Goal: Task Accomplishment & Management: Manage account settings

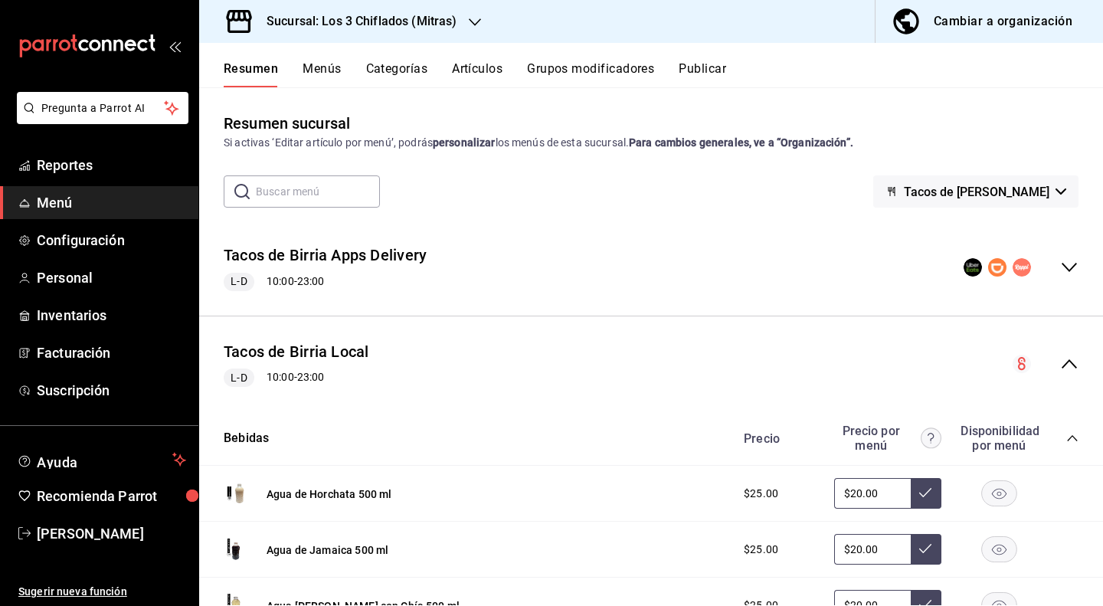
scroll to position [185, 0]
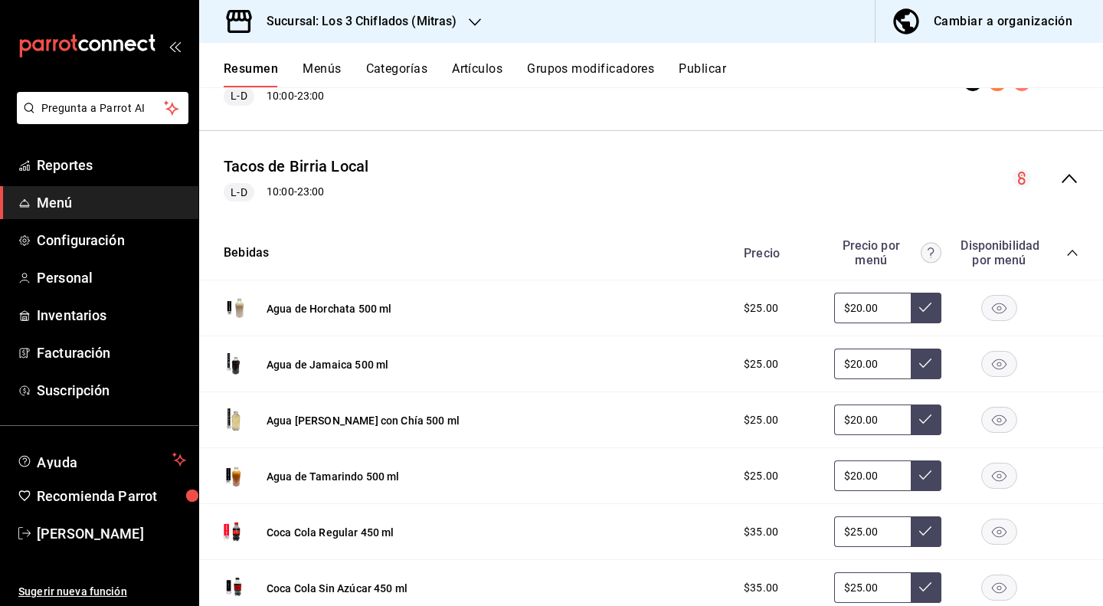
click at [1066, 250] on icon "collapse-category-row" at bounding box center [1072, 253] width 12 height 12
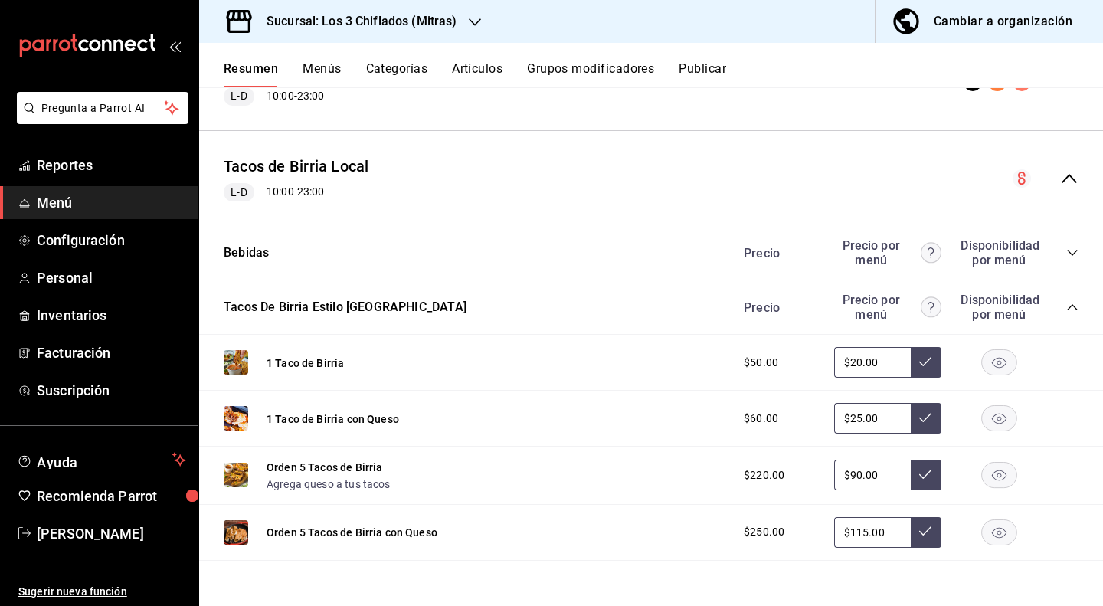
click at [1067, 306] on icon "collapse-category-row" at bounding box center [1072, 307] width 10 height 6
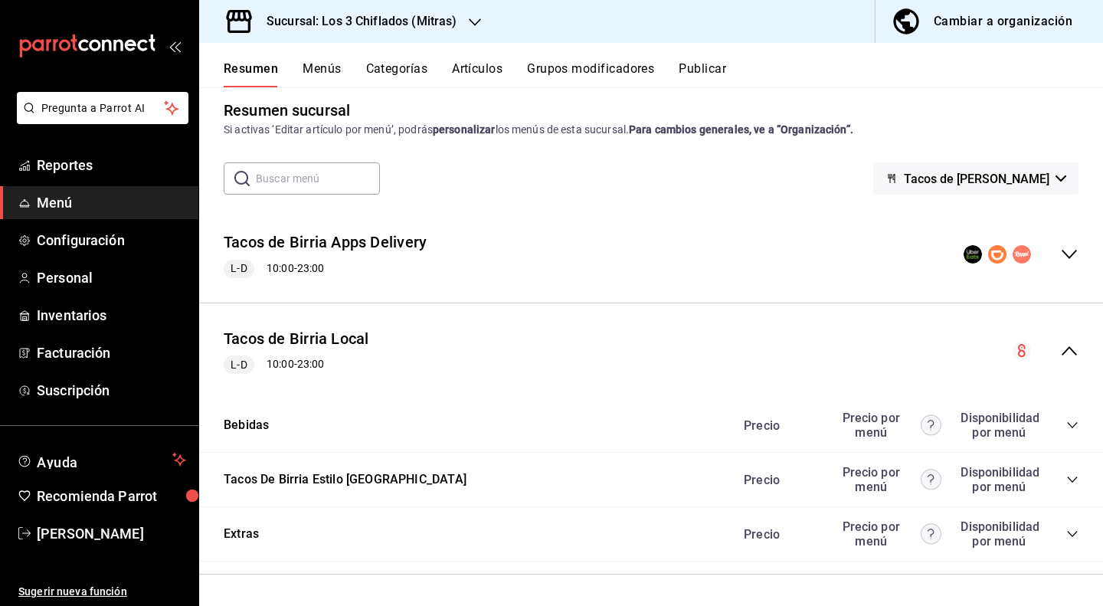
scroll to position [12, 0]
click at [475, 18] on icon "button" at bounding box center [475, 22] width 12 height 12
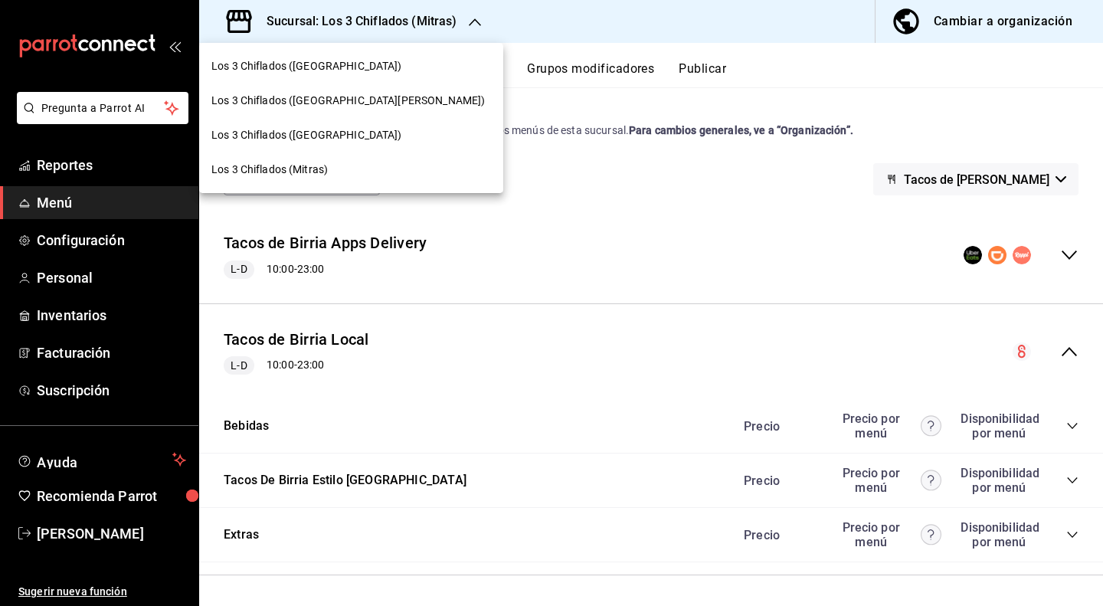
click at [349, 132] on span "Los 3 Chiflados ([GEOGRAPHIC_DATA])" at bounding box center [306, 135] width 191 height 16
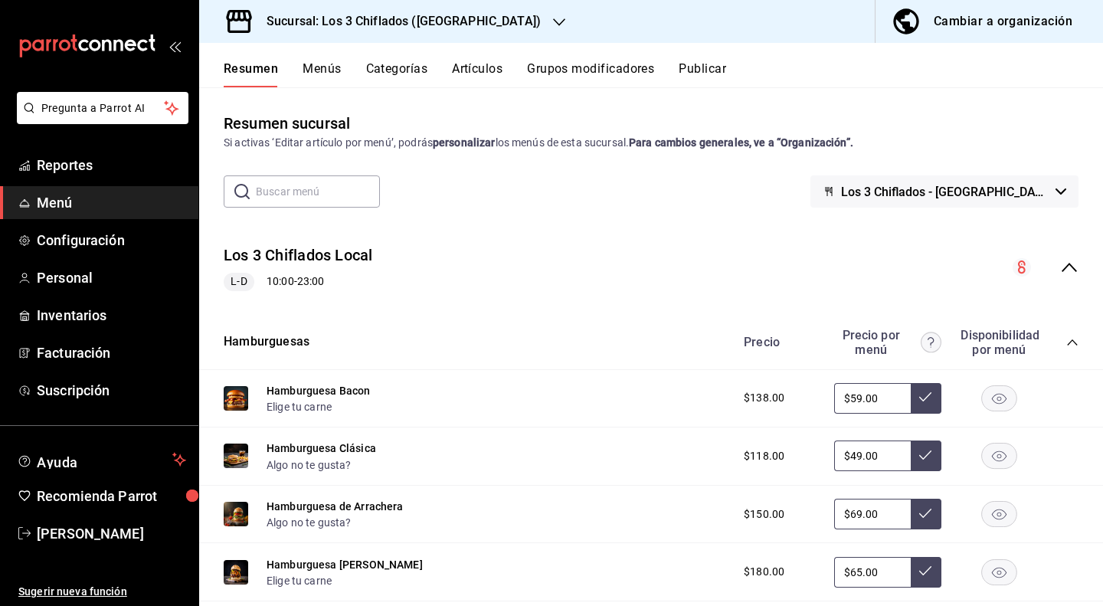
click at [326, 67] on button "Menús" at bounding box center [321, 74] width 38 height 26
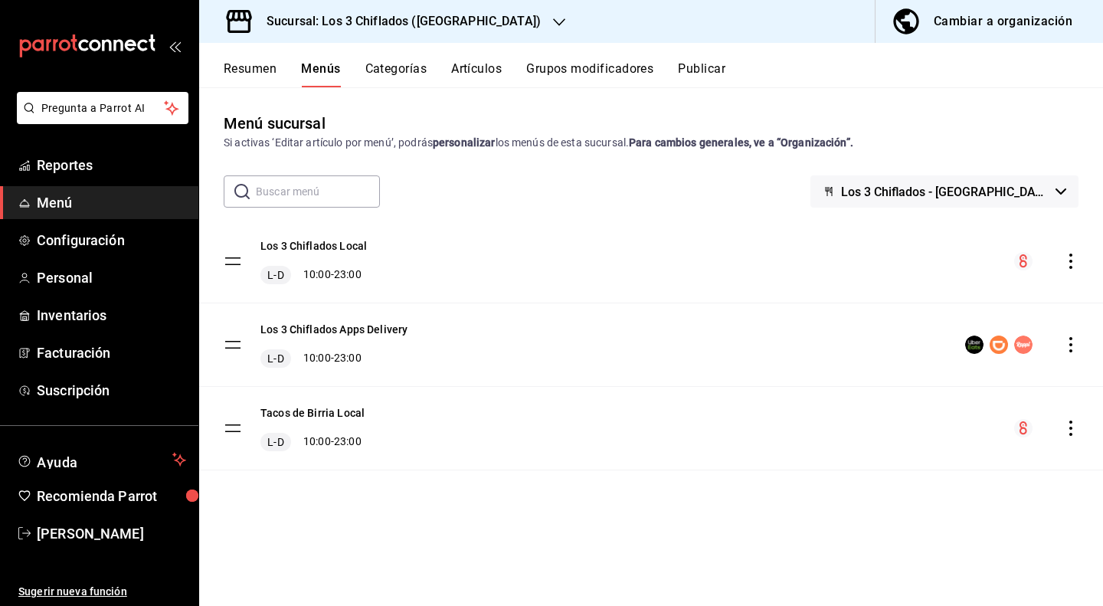
click at [1075, 433] on icon "actions" at bounding box center [1070, 427] width 15 height 15
click at [804, 423] on div at bounding box center [551, 303] width 1103 height 606
click at [229, 430] on tbody "Los 3 Chiflados Local L-D 10:00 - 23:00 Los 3 Chiflados Apps Delivery L-D 10:00…" at bounding box center [650, 345] width 903 height 250
click at [261, 70] on button "Resumen" at bounding box center [250, 74] width 53 height 26
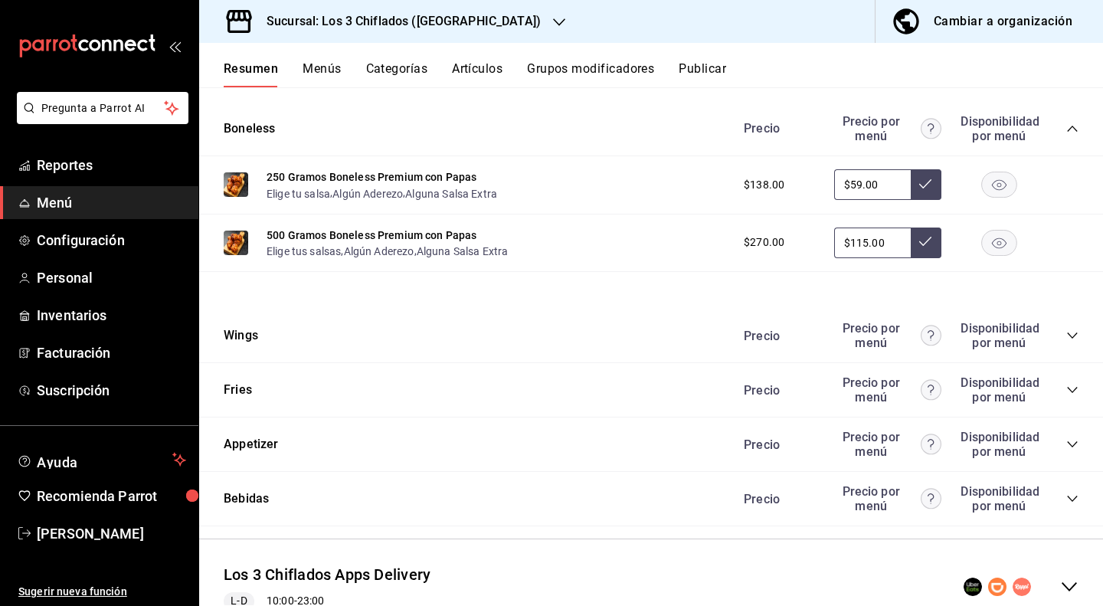
scroll to position [689, 0]
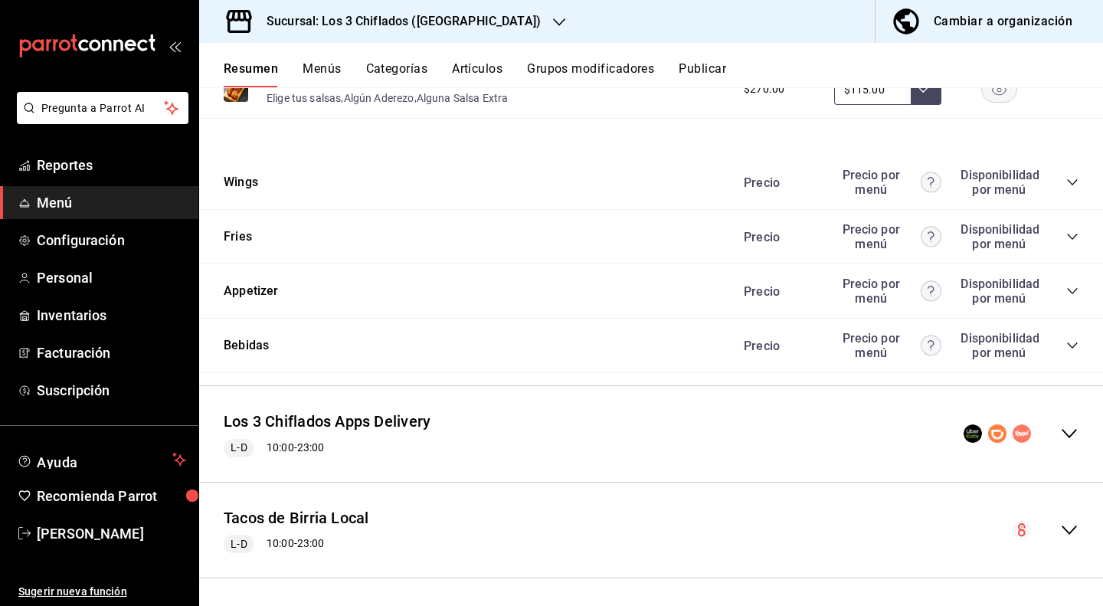
drag, startPoint x: 236, startPoint y: 182, endPoint x: 315, endPoint y: 120, distance: 100.9
click at [308, 117] on div "Hamburguesas Precio Precio por menú Disponibilidad por menú Hamburguesa Bacon E…" at bounding box center [650, -1] width 903 height 747
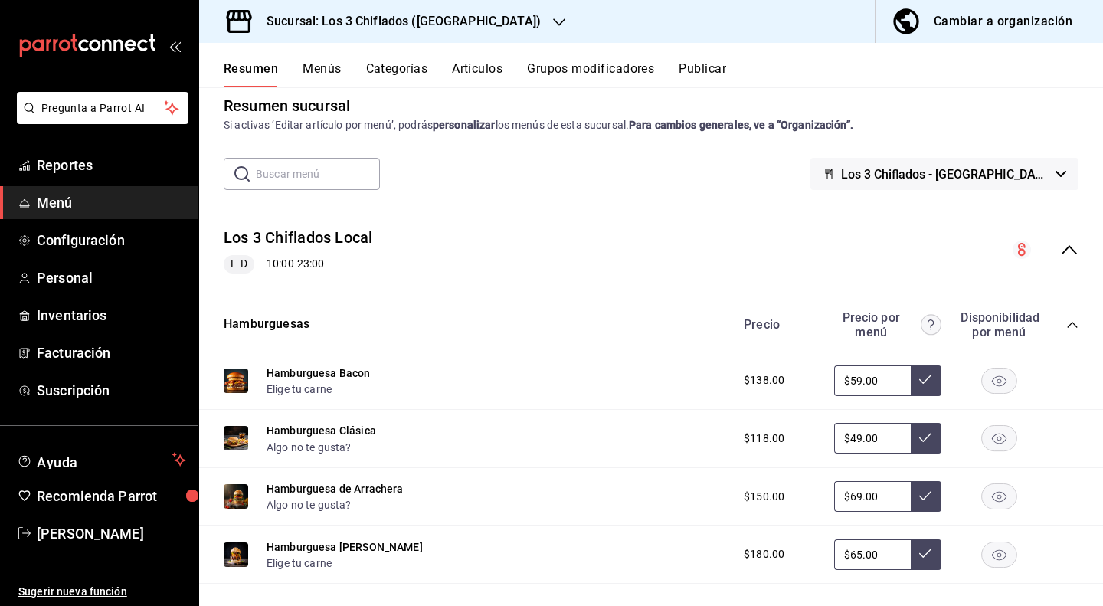
scroll to position [0, 0]
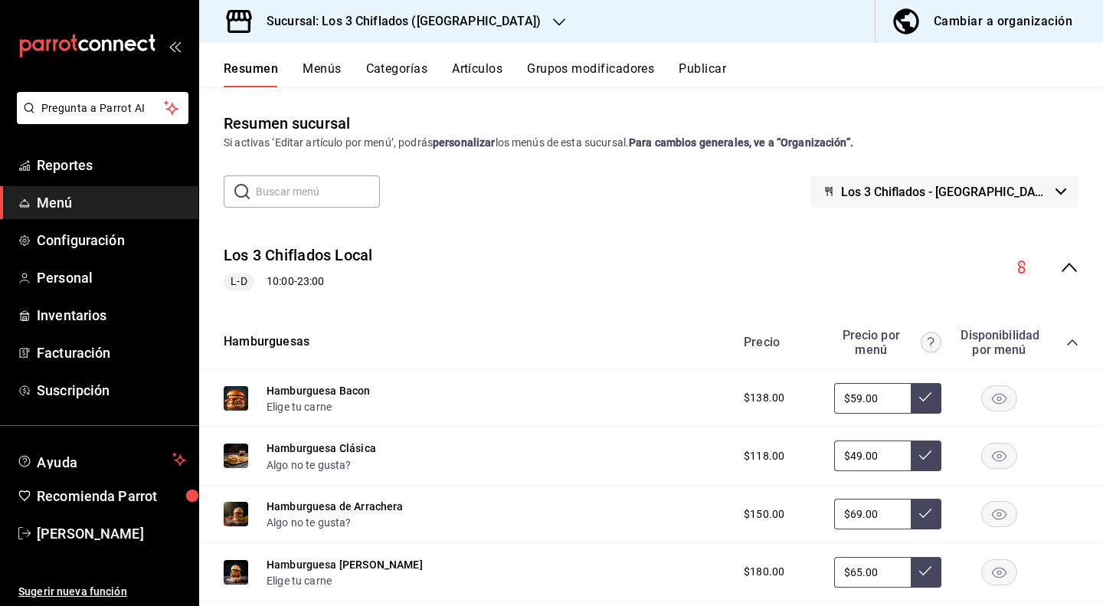
click at [1055, 189] on icon "button" at bounding box center [1060, 191] width 11 height 6
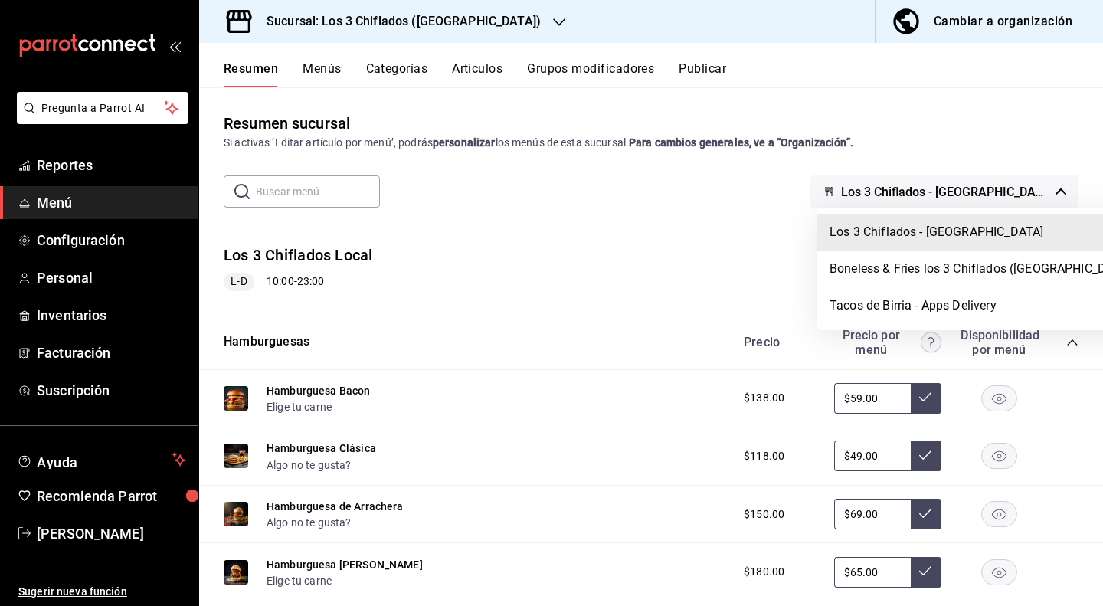
drag, startPoint x: 1054, startPoint y: 173, endPoint x: 1071, endPoint y: 176, distance: 17.1
click at [1055, 172] on div at bounding box center [551, 303] width 1103 height 606
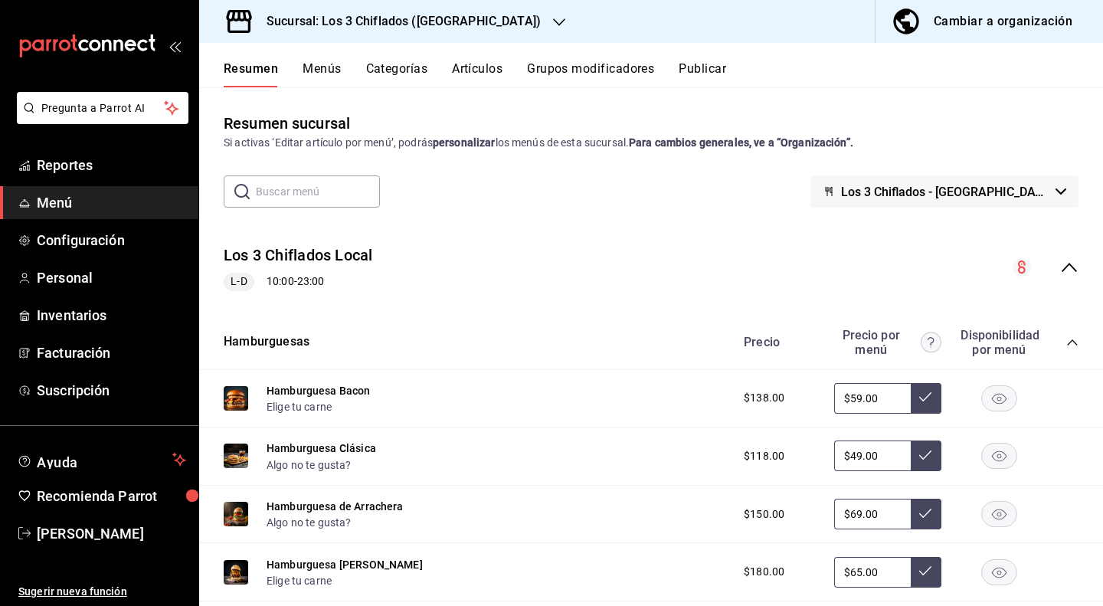
click at [1063, 263] on icon "collapse-menu-row" at bounding box center [1069, 267] width 18 height 18
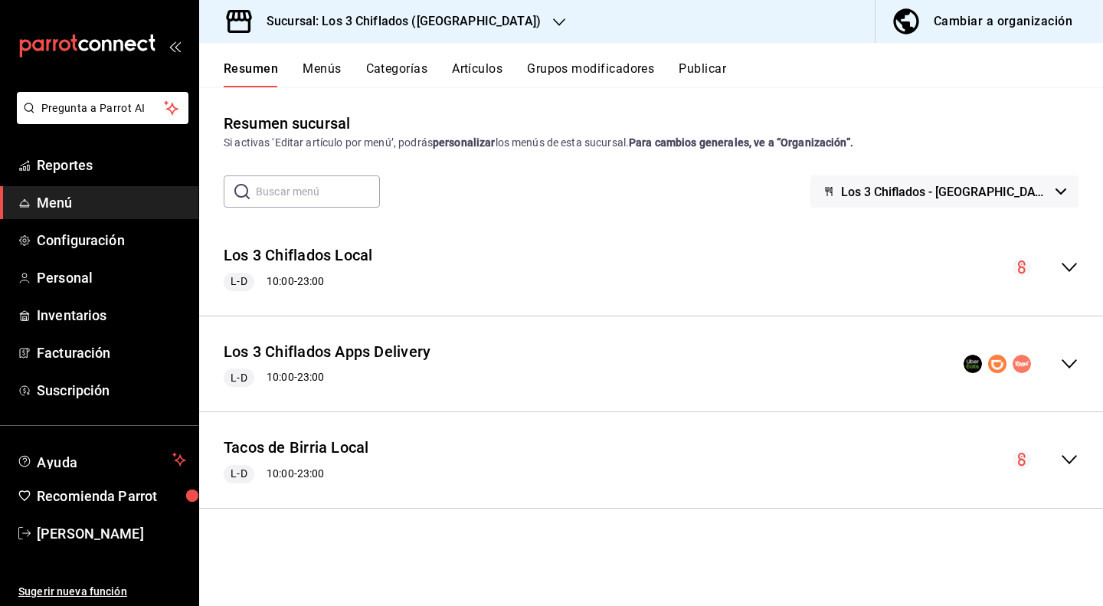
click at [1008, 13] on div "Cambiar a organización" at bounding box center [1002, 21] width 139 height 21
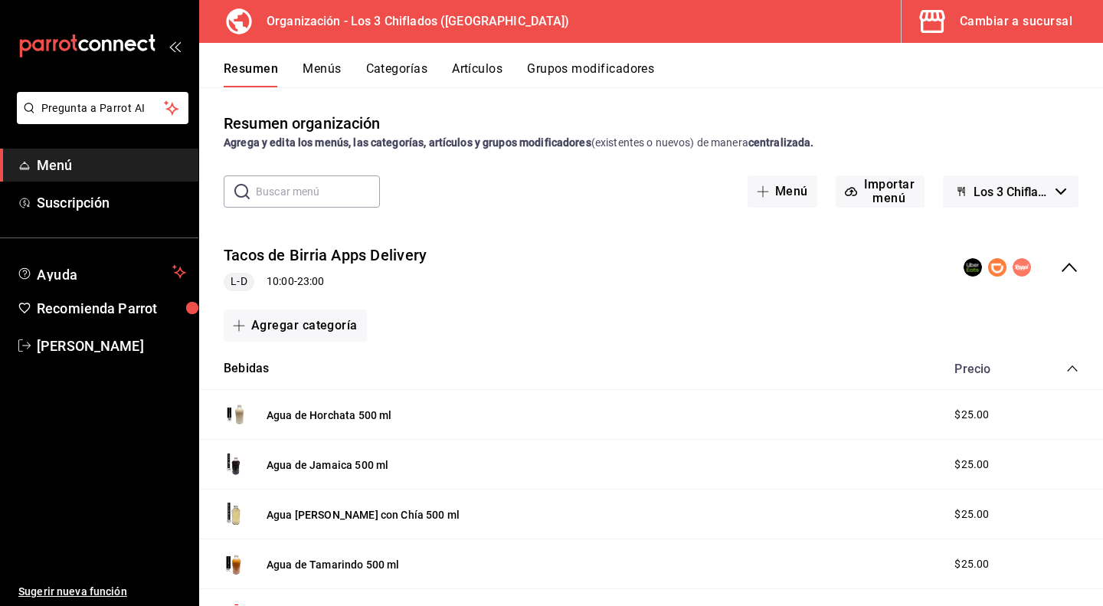
click at [1066, 364] on icon "collapse-category-row" at bounding box center [1072, 368] width 12 height 12
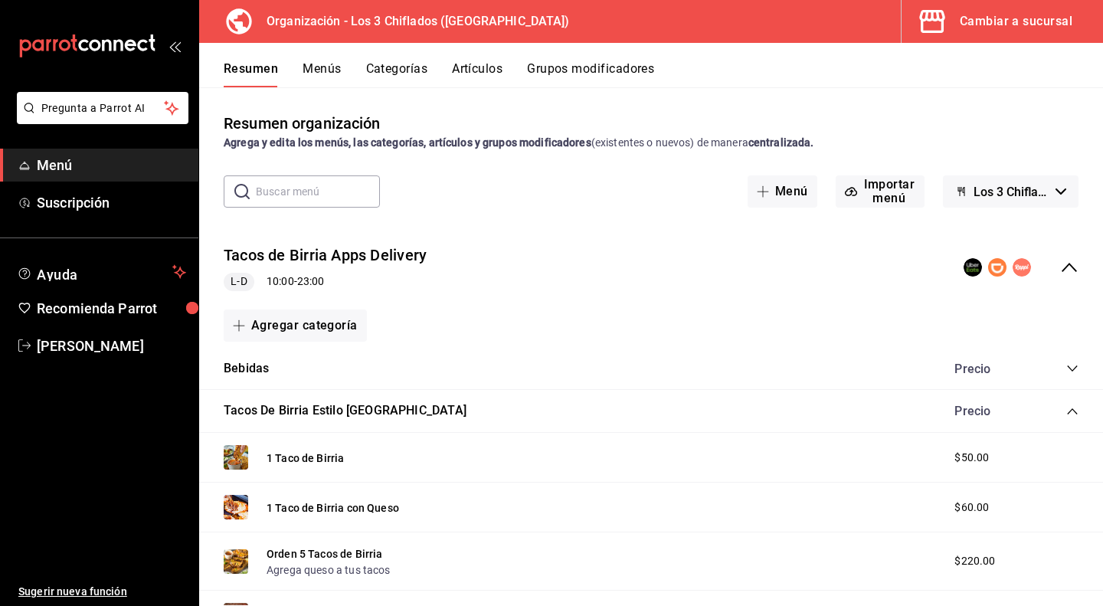
click at [1067, 411] on icon "collapse-category-row" at bounding box center [1072, 411] width 10 height 6
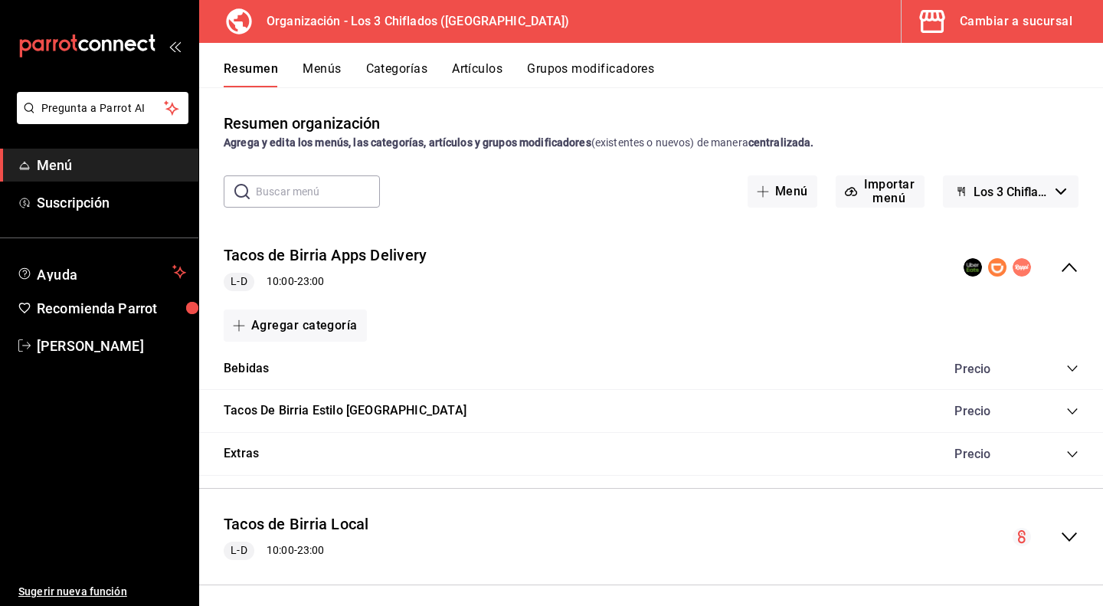
click at [1060, 265] on icon "collapse-menu-row" at bounding box center [1069, 267] width 18 height 18
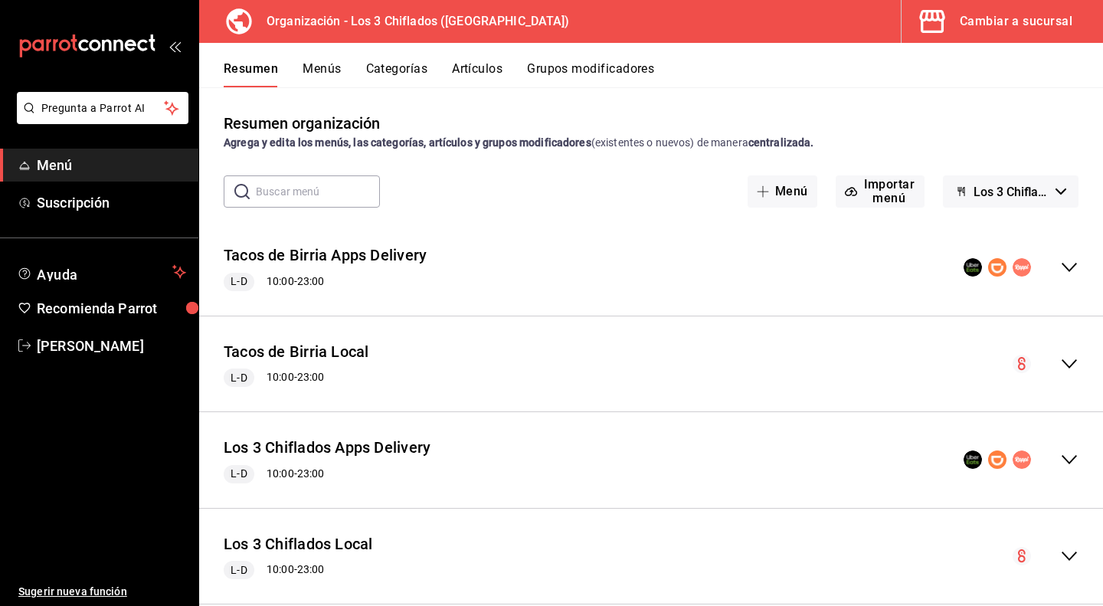
click at [1012, 24] on div "Cambiar a sucursal" at bounding box center [1015, 21] width 113 height 21
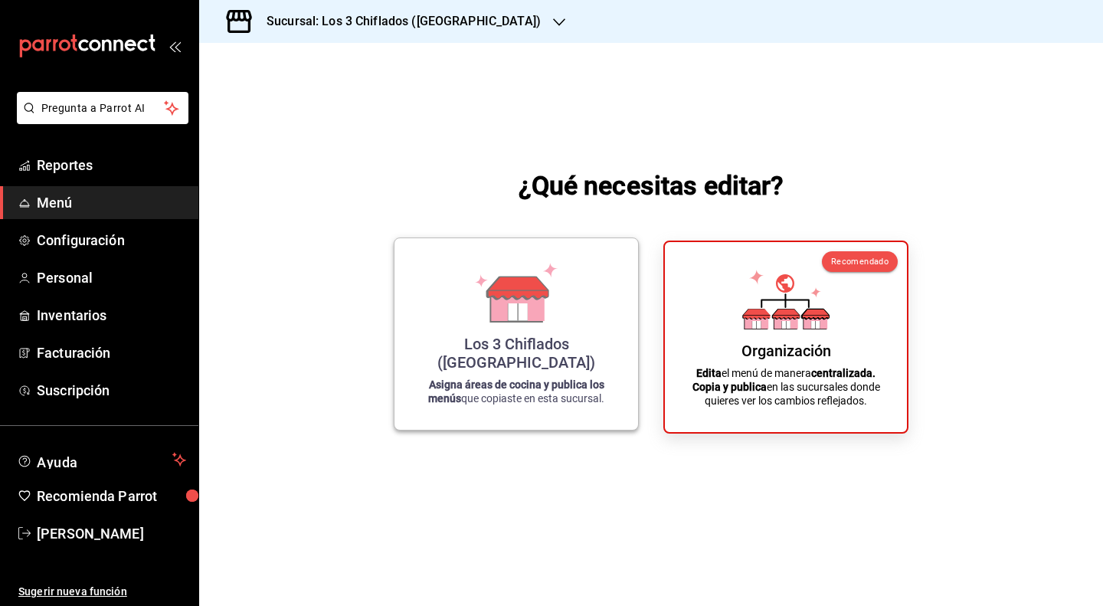
click at [529, 292] on icon at bounding box center [515, 293] width 87 height 60
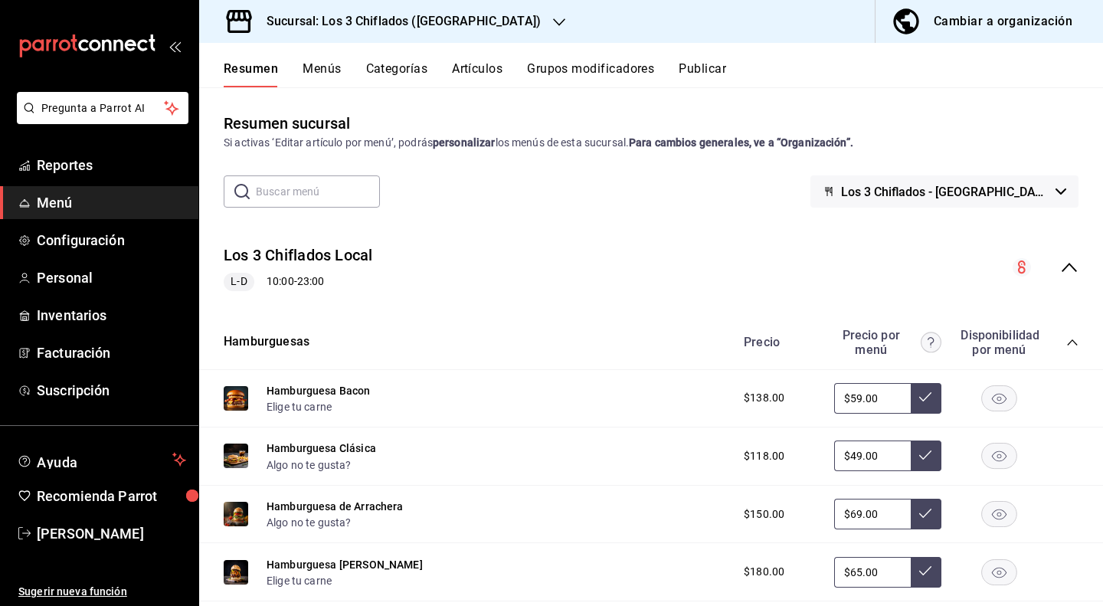
click at [1064, 263] on icon "collapse-menu-row" at bounding box center [1069, 267] width 18 height 18
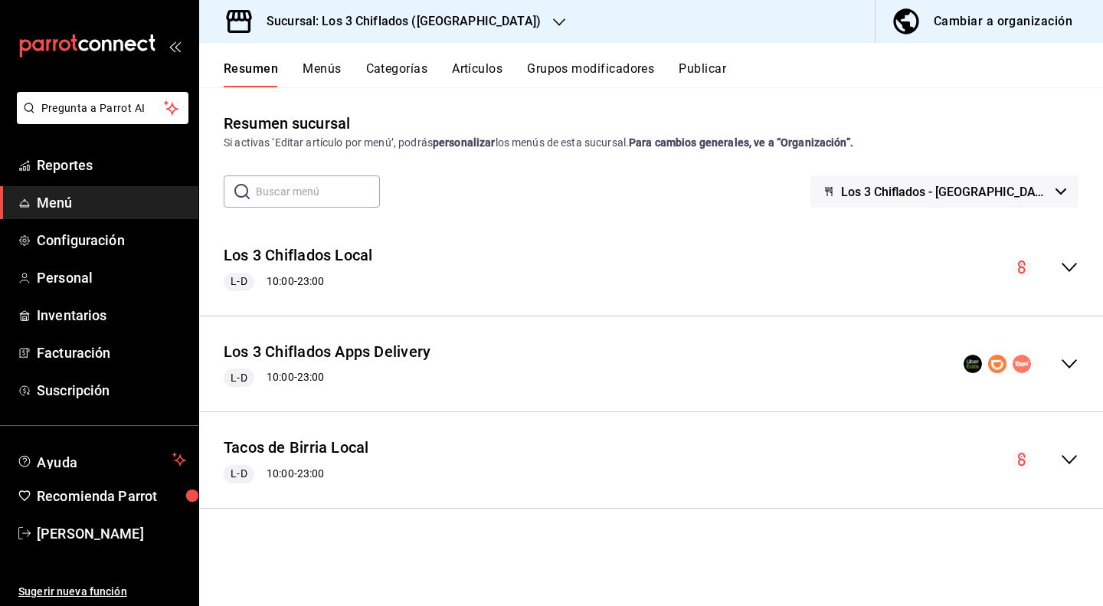
click at [707, 72] on button "Publicar" at bounding box center [701, 74] width 47 height 26
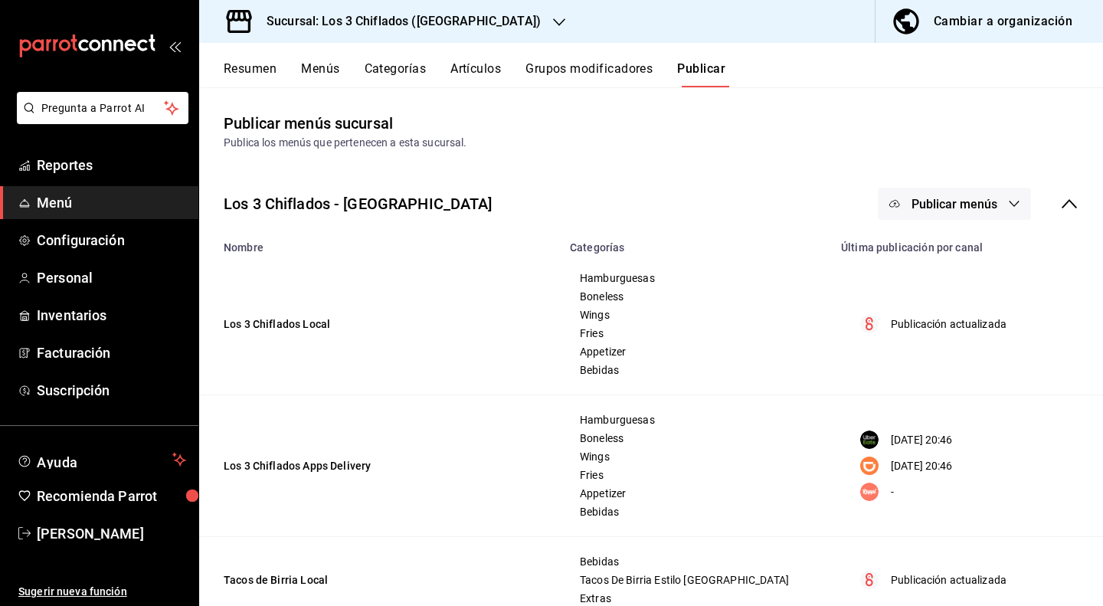
click at [1060, 201] on icon at bounding box center [1069, 203] width 18 height 18
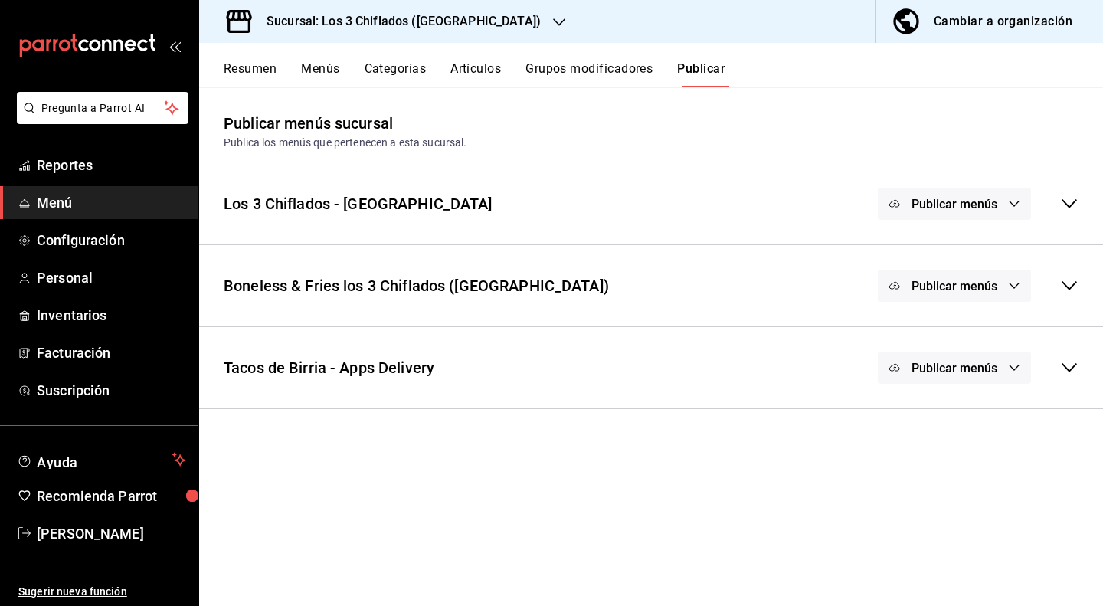
click at [1072, 367] on icon at bounding box center [1068, 367] width 15 height 9
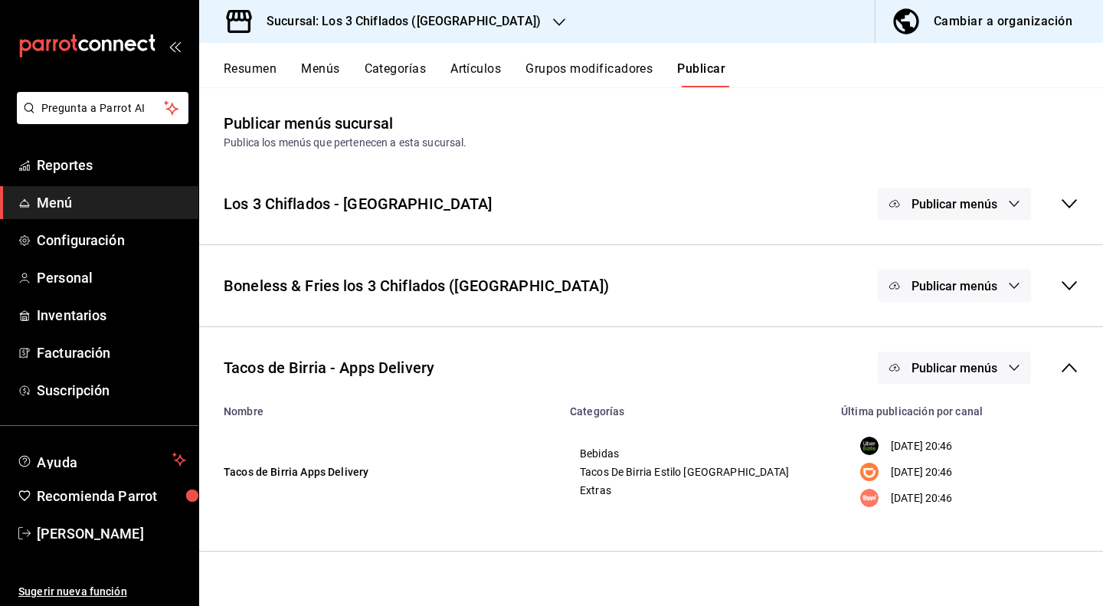
click at [938, 367] on span "Publicar menús" at bounding box center [954, 368] width 86 height 15
click at [957, 423] on span "Uber Eats" at bounding box center [975, 417] width 47 height 16
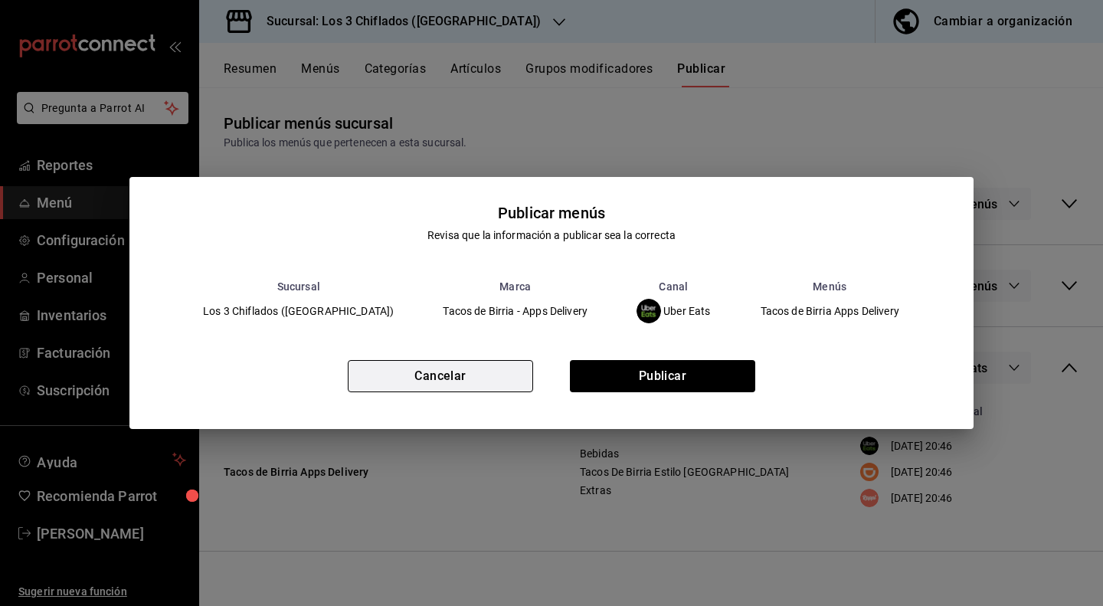
click at [469, 381] on button "Cancelar" at bounding box center [440, 376] width 185 height 32
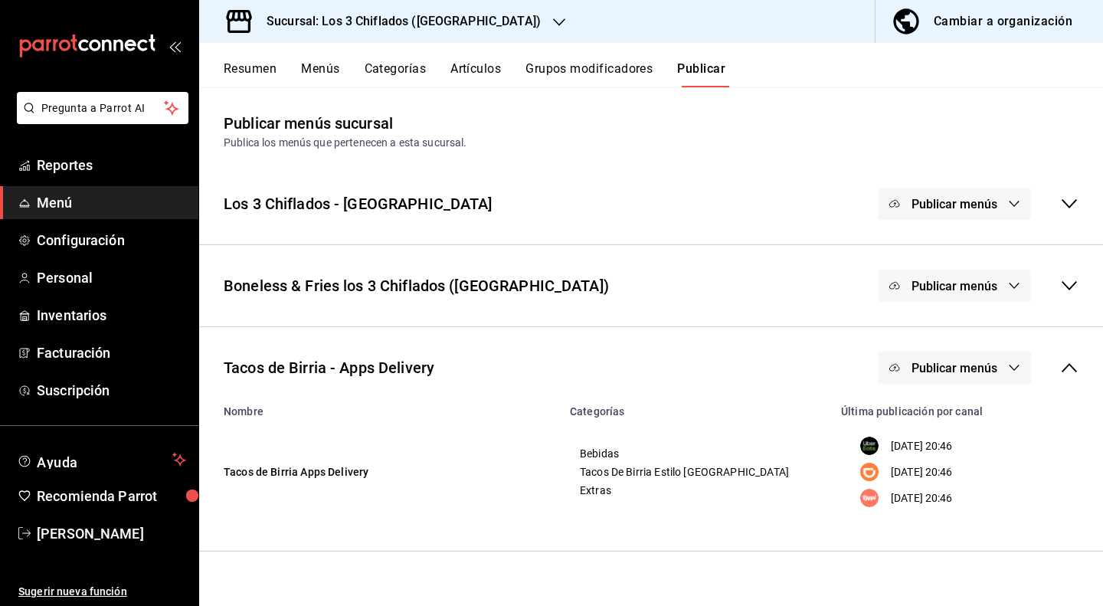
click at [994, 363] on span "Publicar menús" at bounding box center [954, 368] width 86 height 15
click at [975, 414] on span "Uber Eats" at bounding box center [975, 417] width 47 height 16
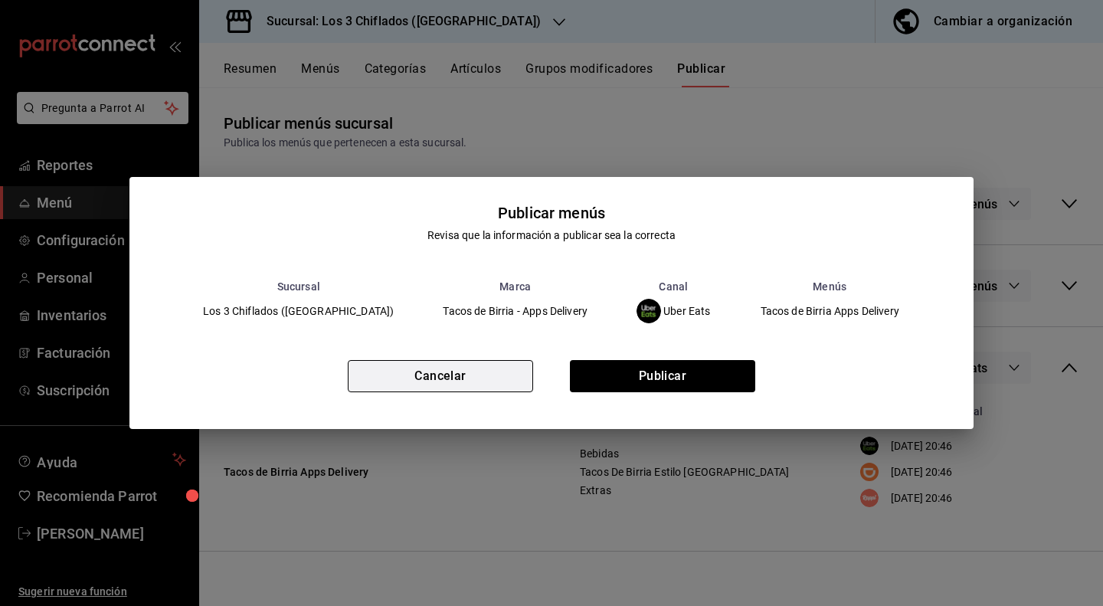
drag, startPoint x: 406, startPoint y: 376, endPoint x: 450, endPoint y: 376, distance: 44.4
click at [407, 376] on button "Cancelar" at bounding box center [440, 376] width 185 height 32
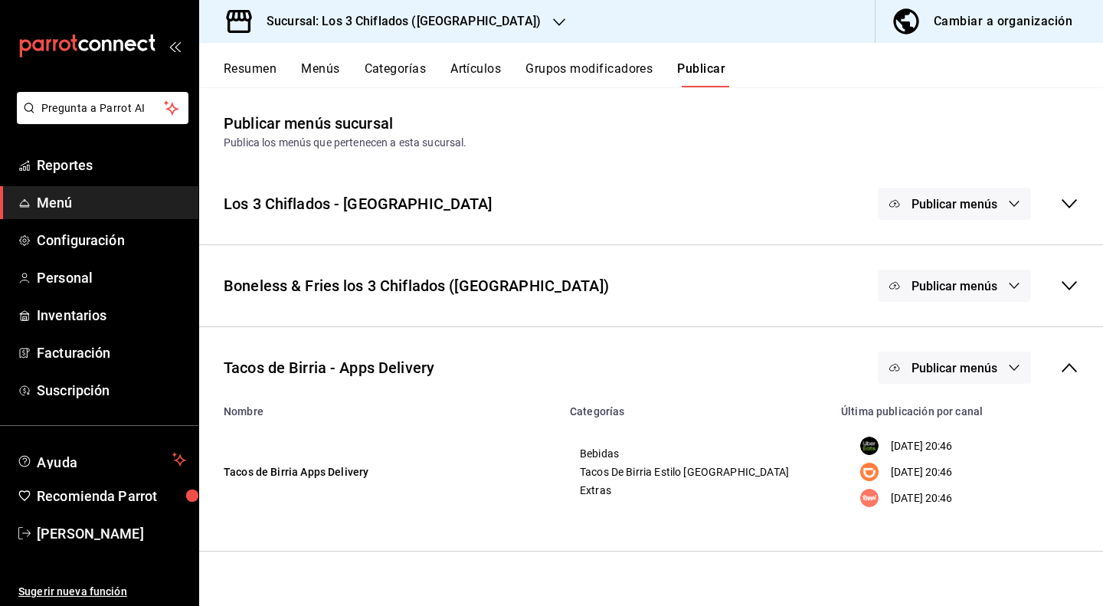
click at [977, 370] on span "Publicar menús" at bounding box center [954, 368] width 86 height 15
click at [945, 459] on div at bounding box center [931, 459] width 43 height 25
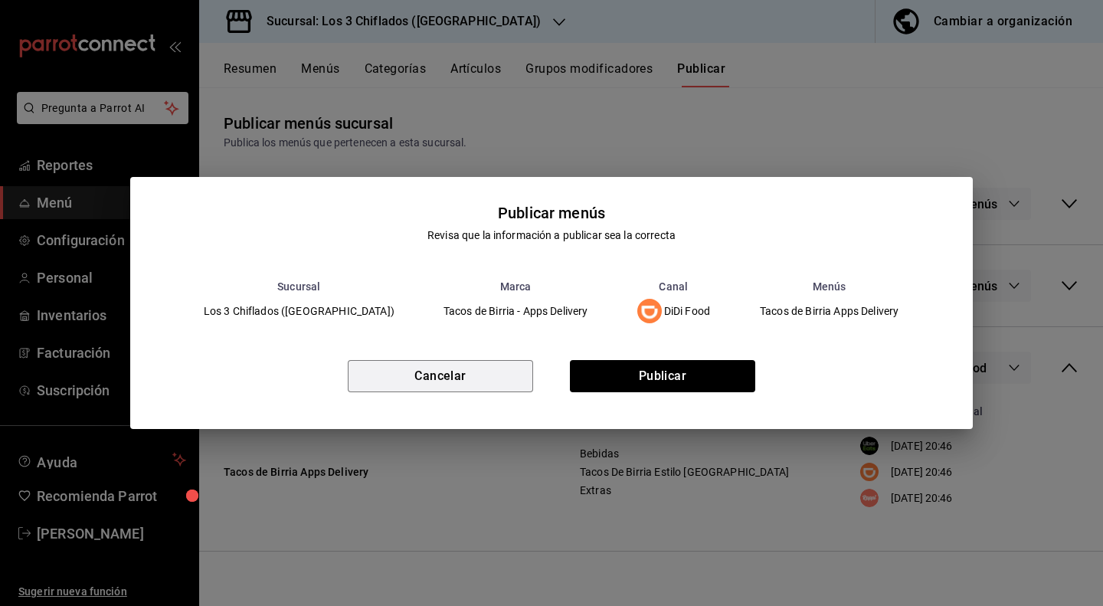
click at [452, 374] on button "Cancelar" at bounding box center [440, 376] width 185 height 32
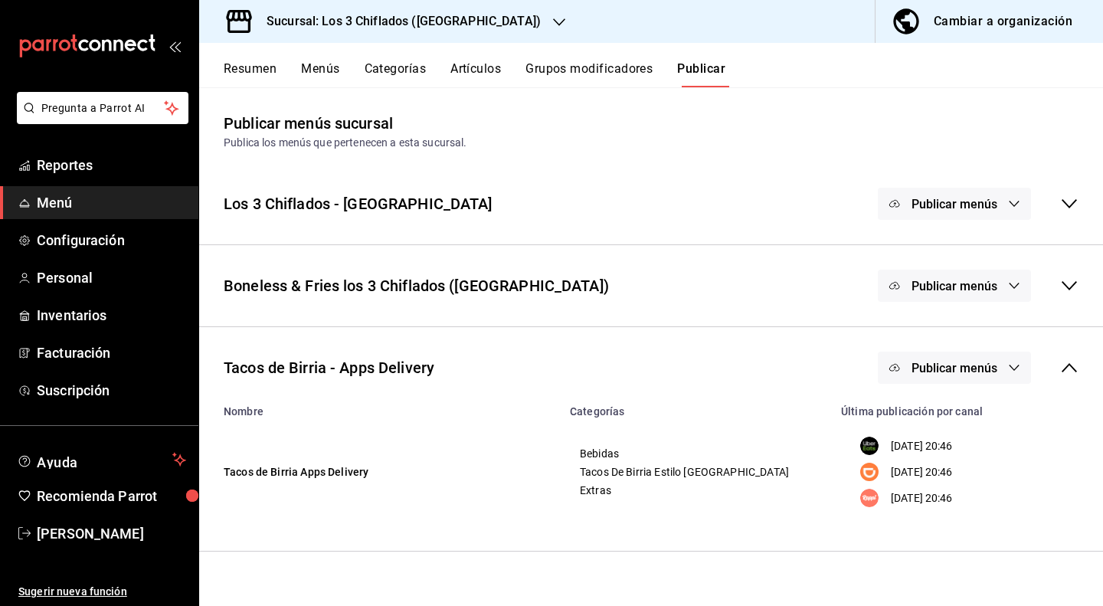
click at [964, 374] on button "Publicar menús" at bounding box center [953, 367] width 153 height 32
click at [930, 417] on img at bounding box center [922, 416] width 25 height 25
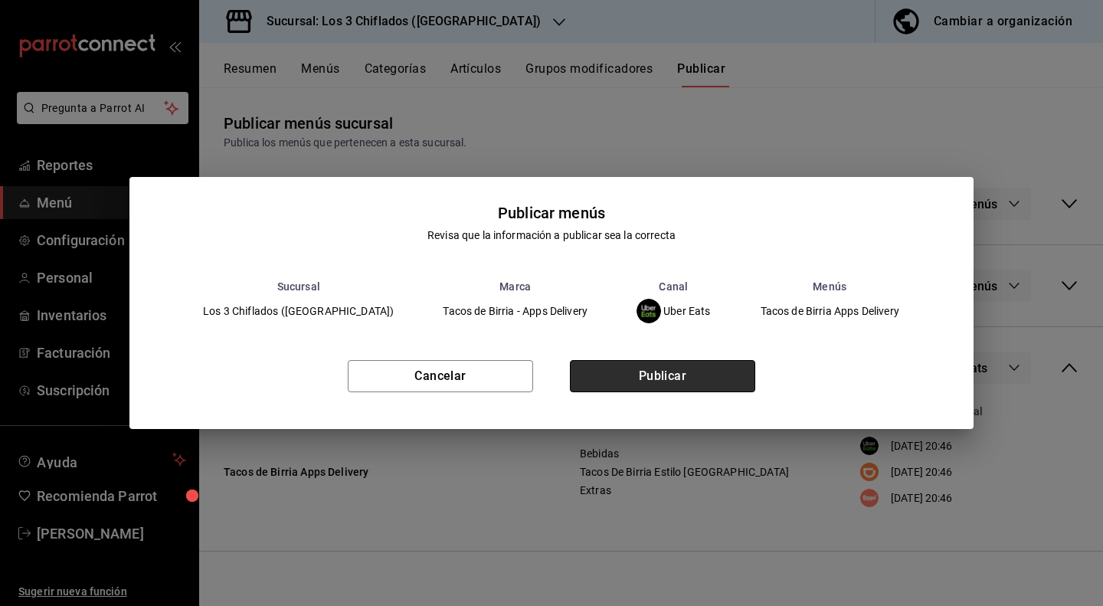
click at [649, 381] on button "Publicar" at bounding box center [662, 376] width 185 height 32
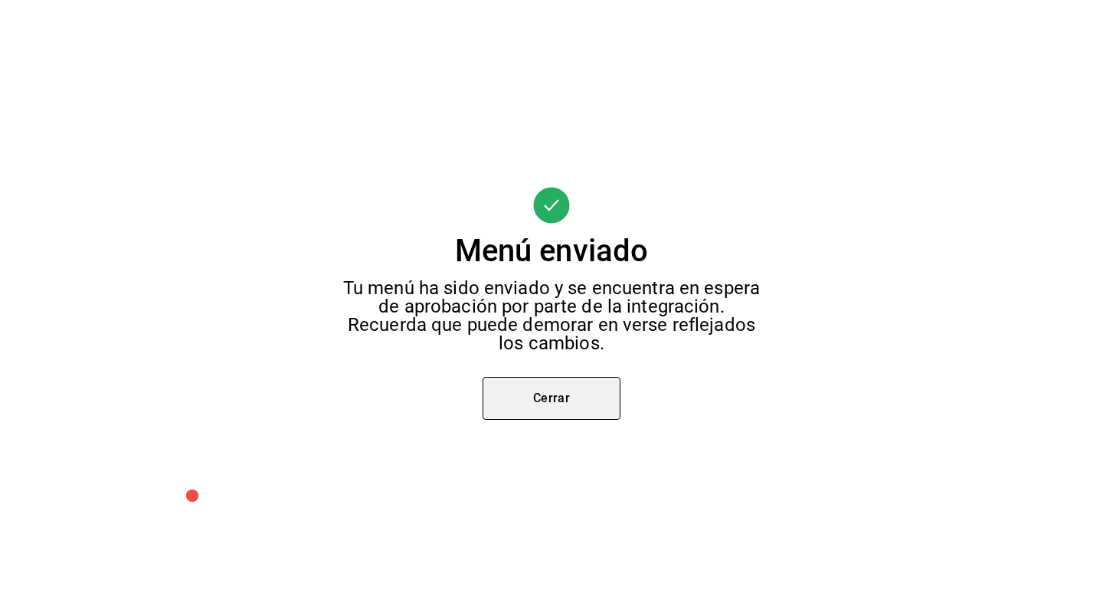
click at [588, 402] on button "Cerrar" at bounding box center [551, 398] width 138 height 43
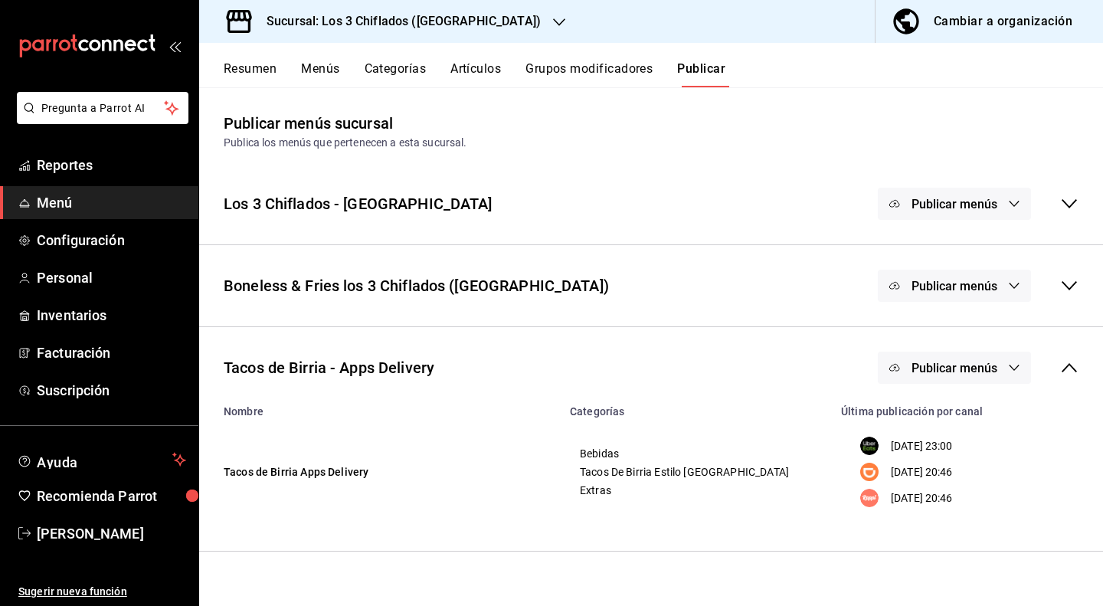
click at [1064, 367] on icon at bounding box center [1069, 367] width 18 height 18
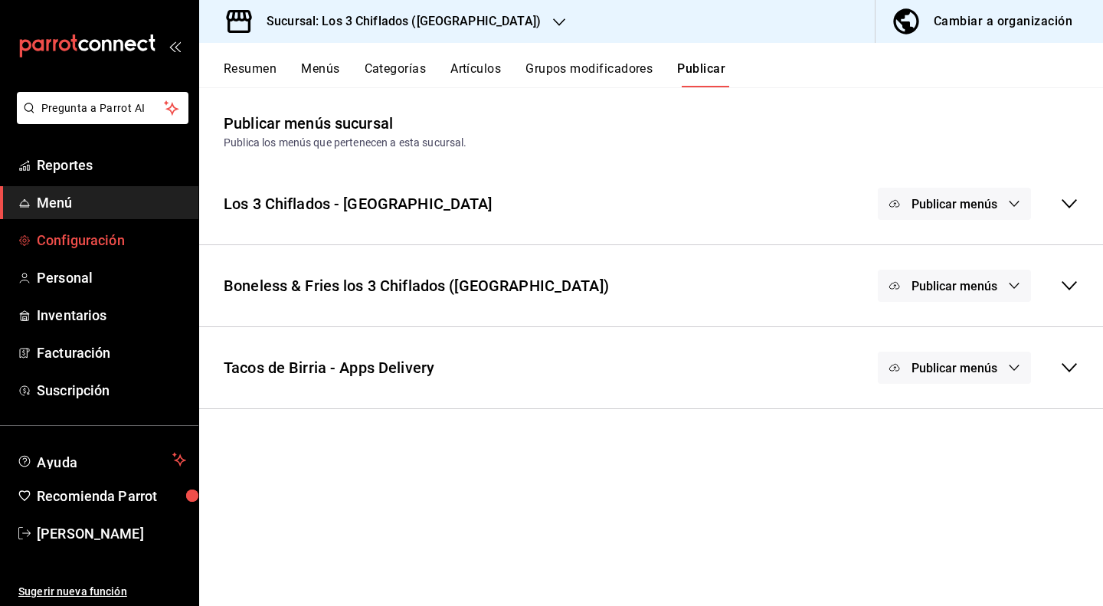
click at [100, 252] on link "Configuración" at bounding box center [99, 240] width 198 height 33
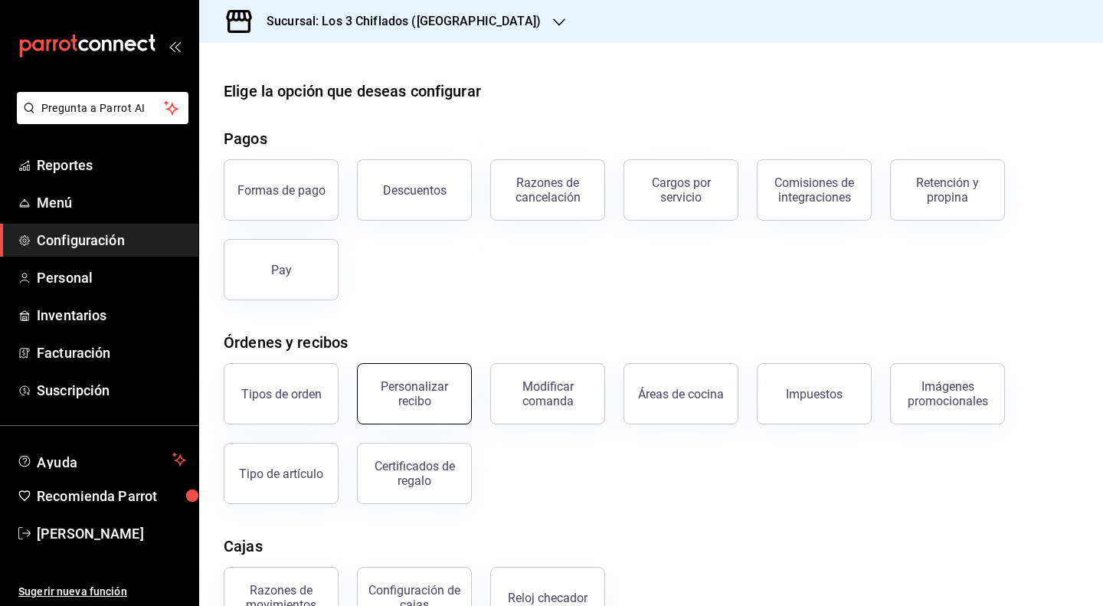
click at [420, 393] on div "Personalizar recibo" at bounding box center [414, 393] width 95 height 29
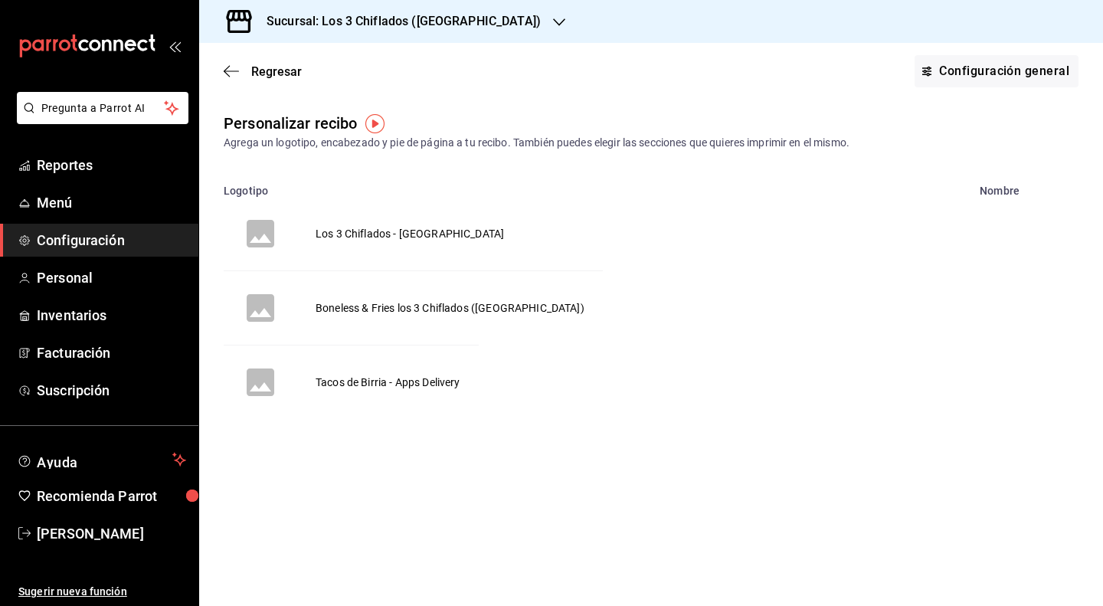
click at [456, 305] on td "Boneless & Fries los 3 Chiflados ([GEOGRAPHIC_DATA])" at bounding box center [449, 308] width 305 height 74
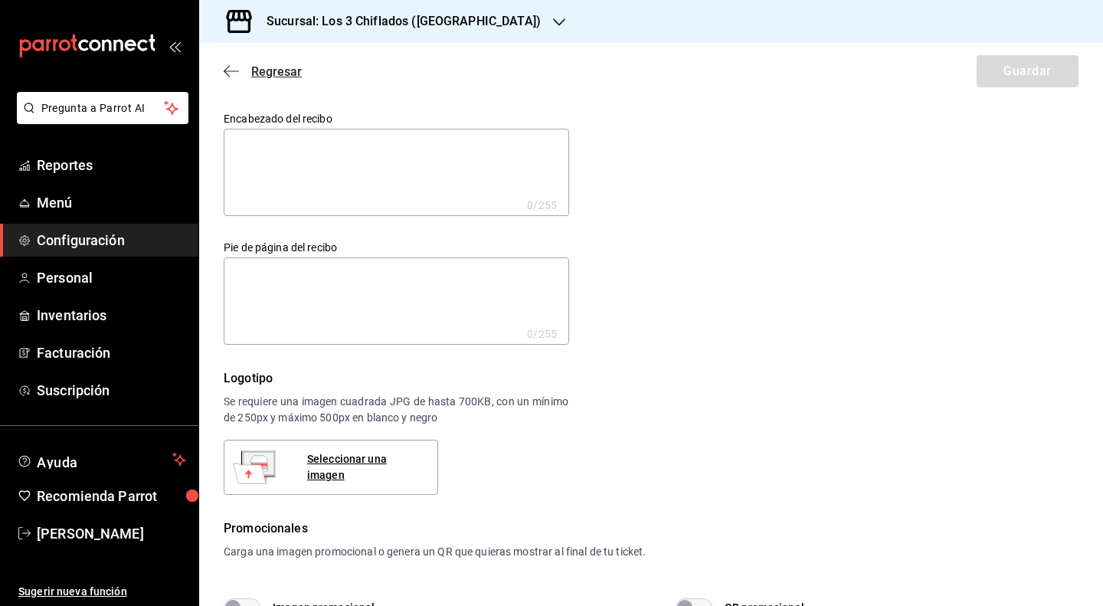
click at [235, 73] on icon "button" at bounding box center [231, 71] width 15 height 14
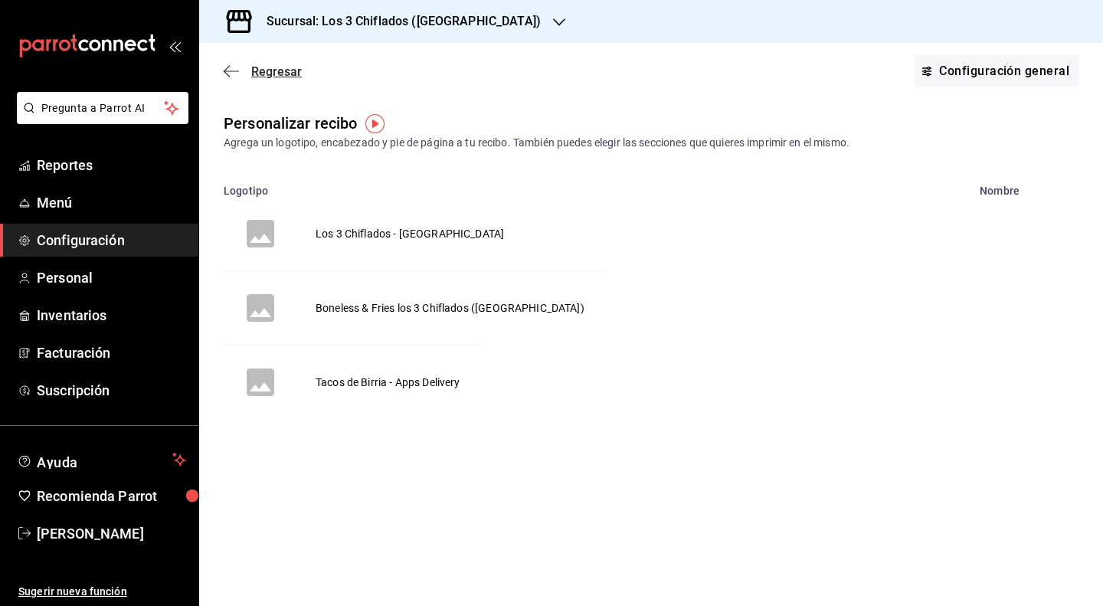
click at [229, 68] on icon "button" at bounding box center [231, 71] width 15 height 14
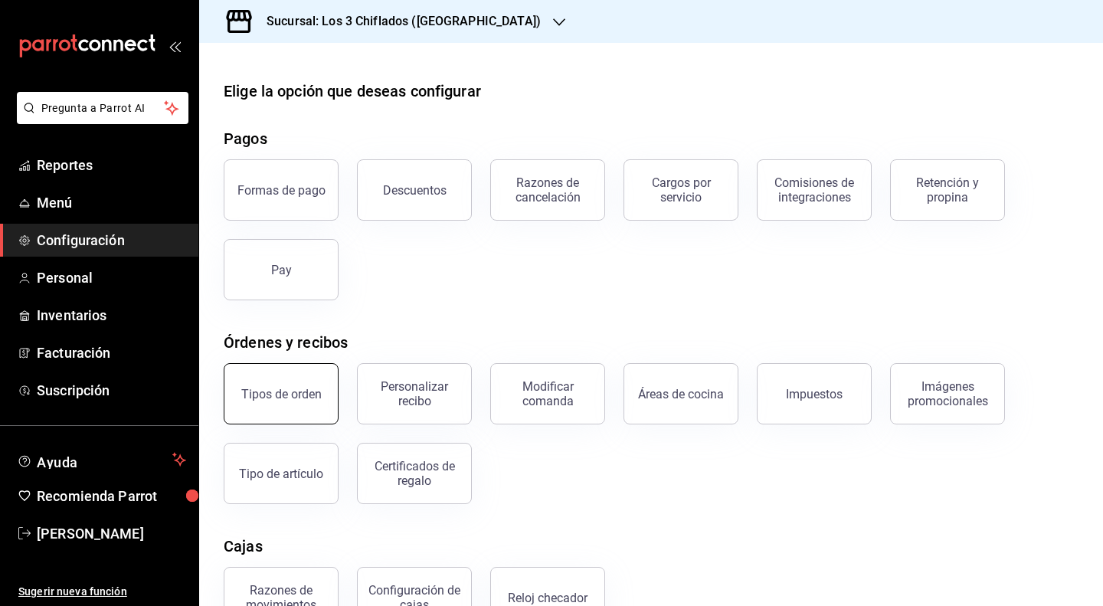
click at [308, 397] on div "Tipos de orden" at bounding box center [281, 394] width 80 height 15
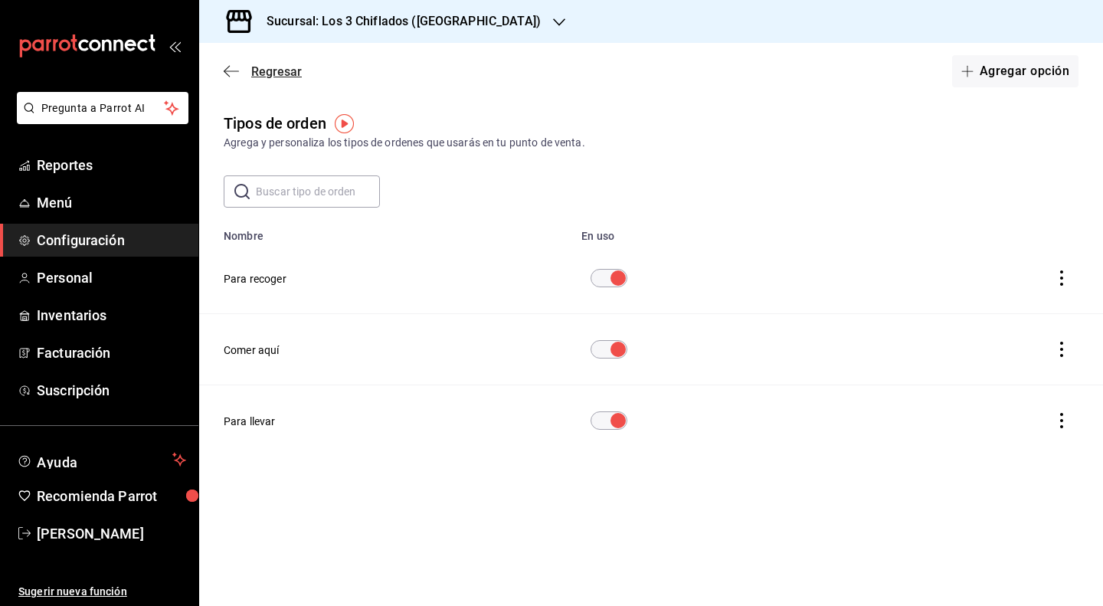
click at [240, 69] on span "Regresar" at bounding box center [263, 71] width 78 height 15
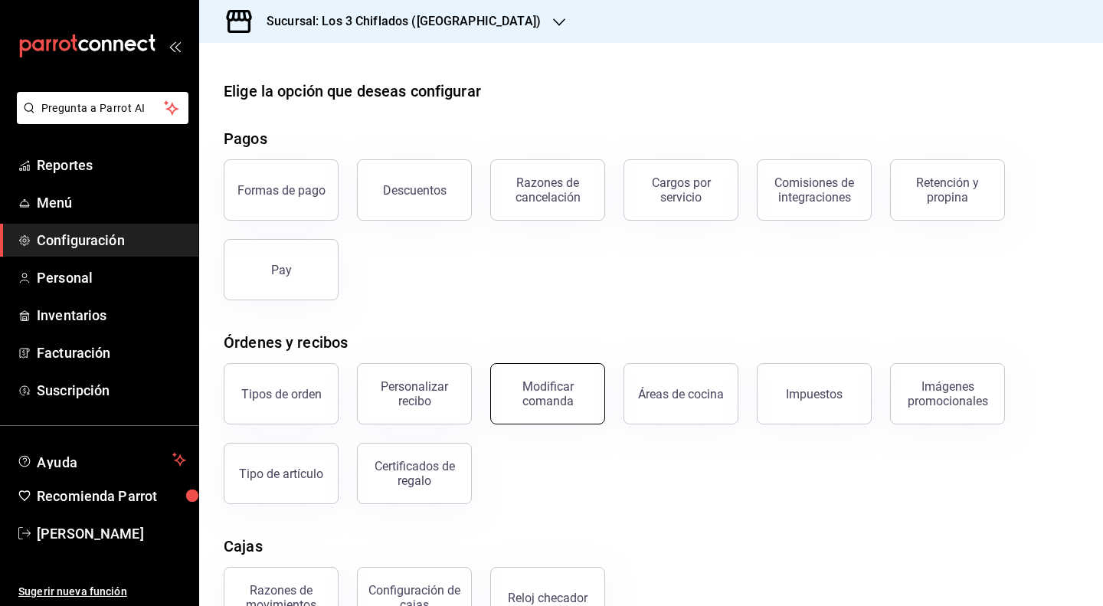
click at [533, 379] on button "Modificar comanda" at bounding box center [547, 393] width 115 height 61
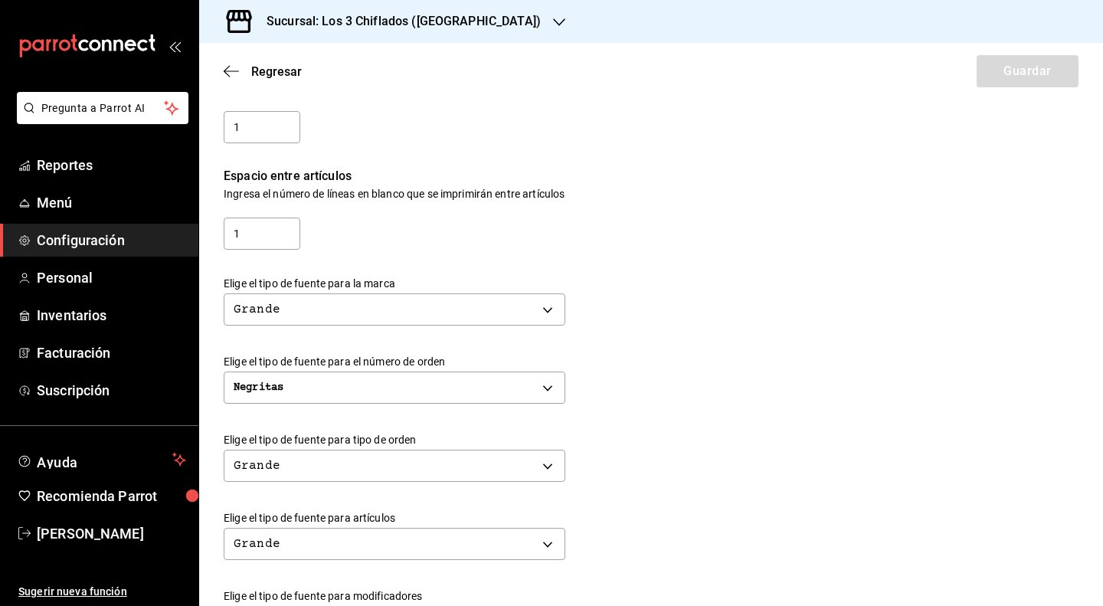
scroll to position [230, 0]
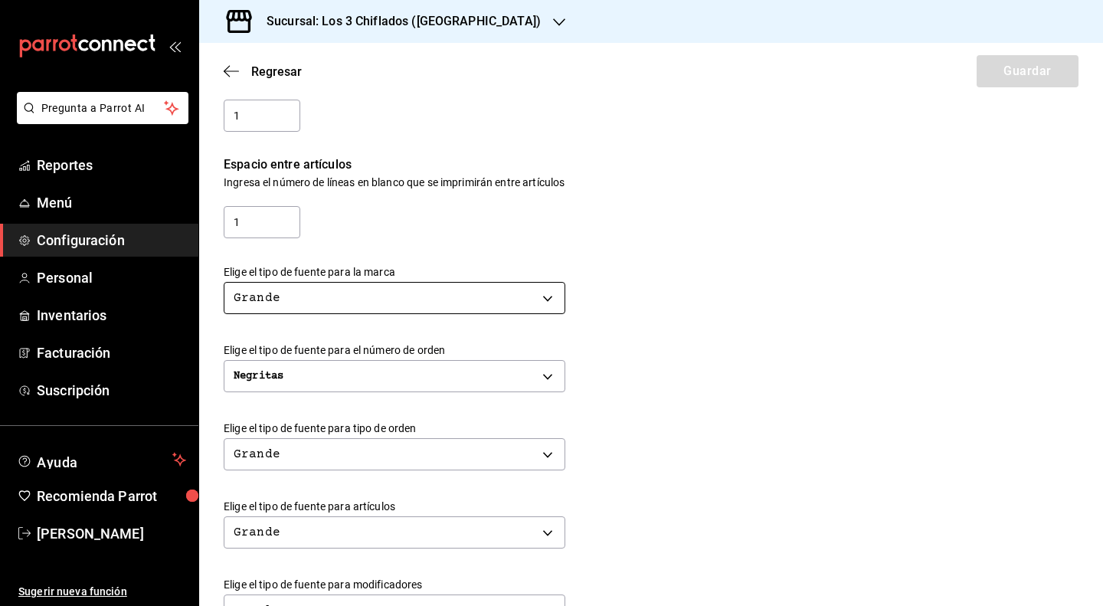
click at [559, 299] on body "Pregunta a Parrot AI Reportes Menú Configuración Personal Inventarios Facturaci…" at bounding box center [551, 303] width 1103 height 606
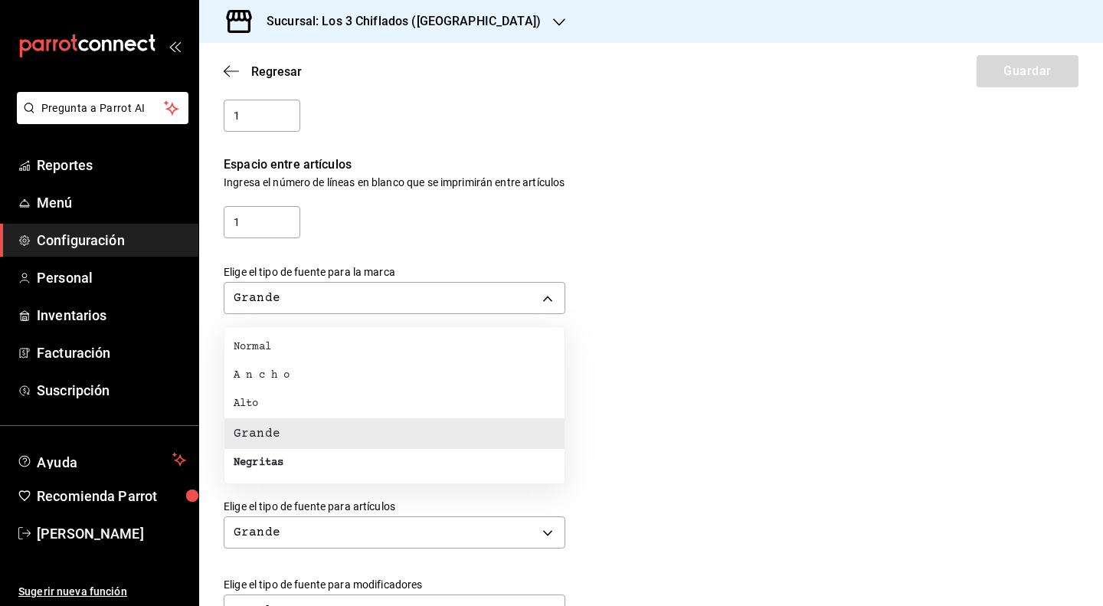
click at [556, 301] on div at bounding box center [551, 303] width 1103 height 606
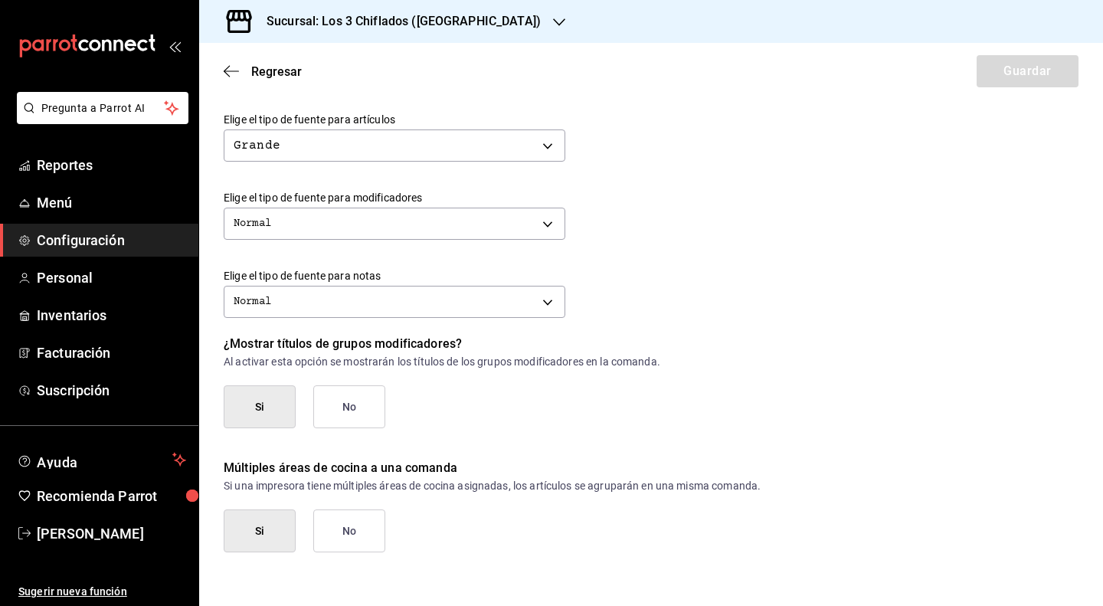
scroll to position [617, 0]
click at [280, 406] on button "Si" at bounding box center [260, 405] width 72 height 43
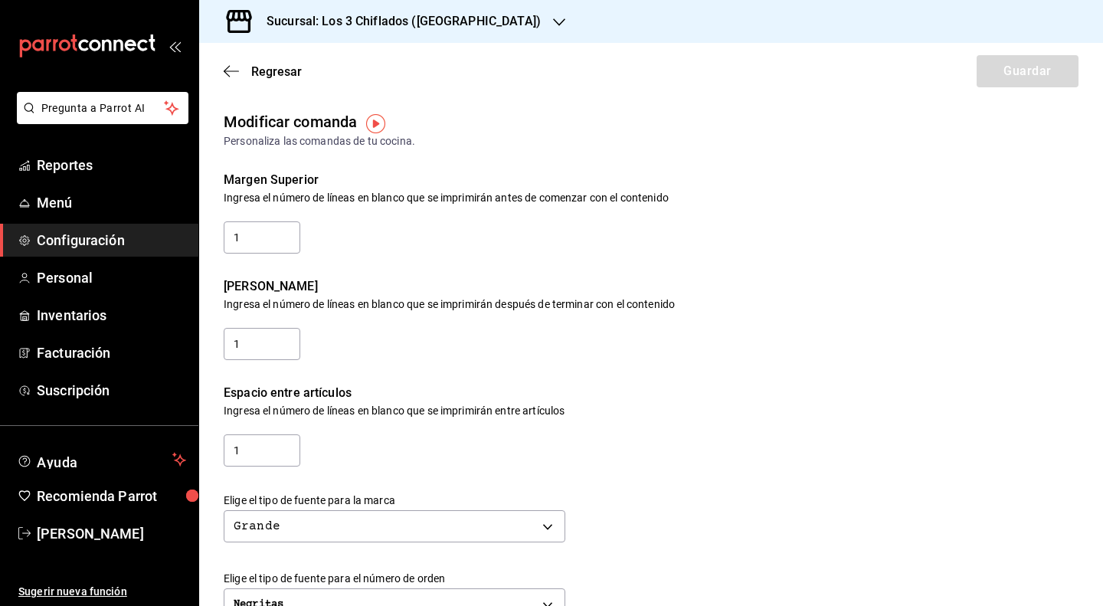
scroll to position [0, 0]
click at [229, 73] on icon "button" at bounding box center [231, 71] width 15 height 14
